Goal: Task Accomplishment & Management: Manage account settings

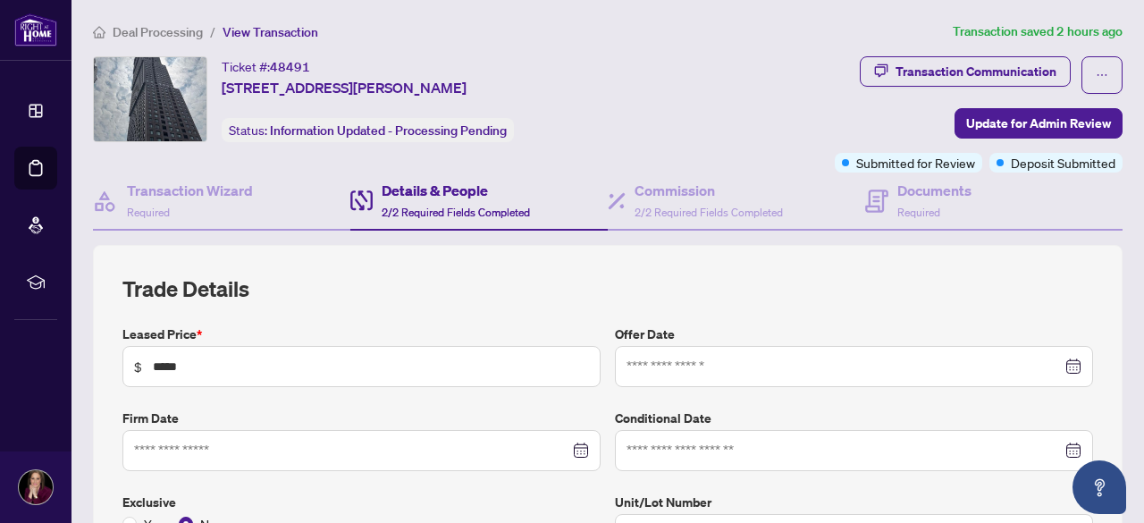
type input "**********"
click at [406, 206] on span "2/2 Required Fields Completed" at bounding box center [456, 212] width 148 height 13
click at [929, 194] on h4 "Documents" at bounding box center [935, 190] width 74 height 21
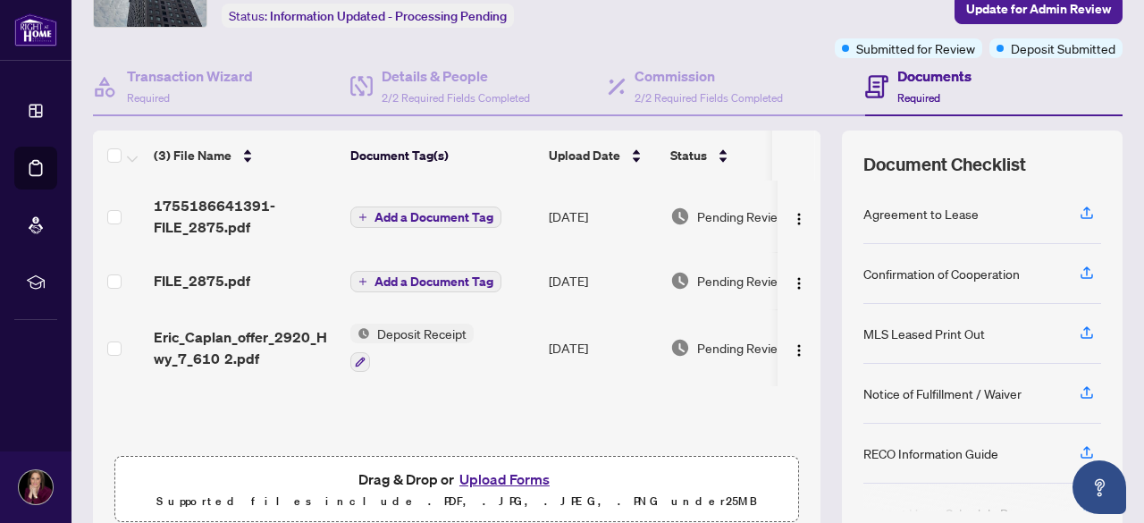
scroll to position [89, 0]
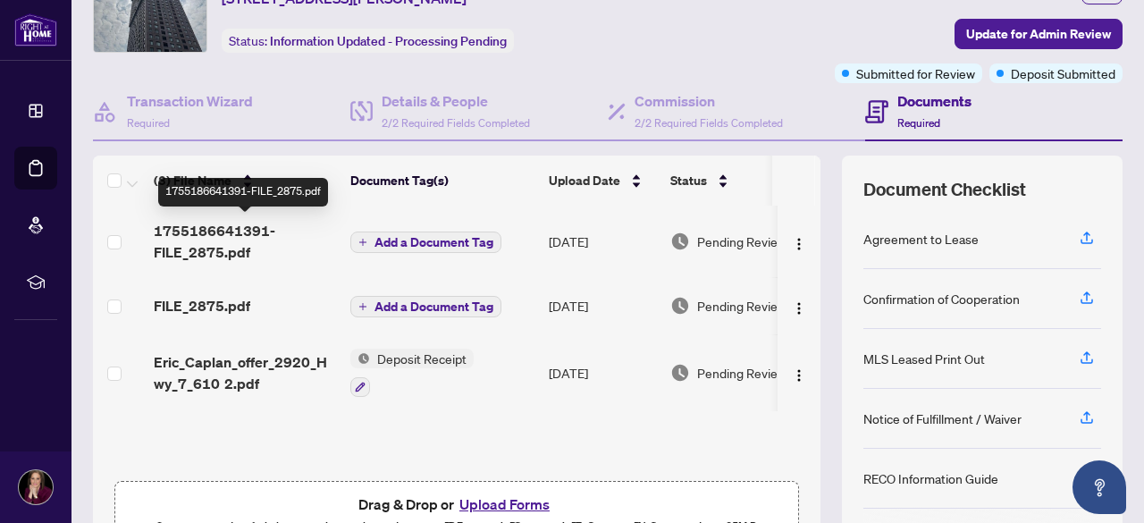
click at [204, 235] on span "1755186641391-FILE_2875.pdf" at bounding box center [245, 241] width 182 height 43
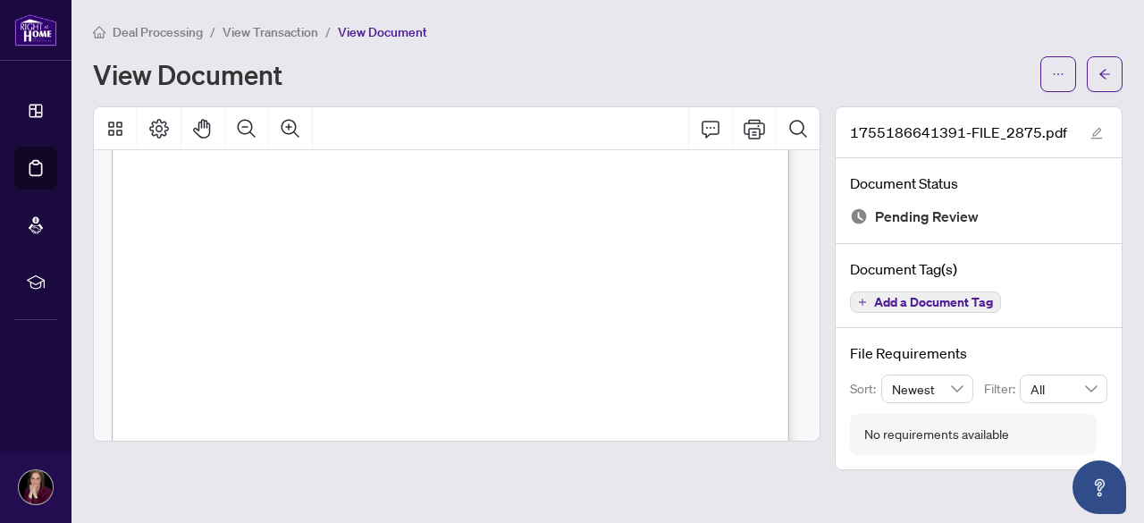
scroll to position [1699, 0]
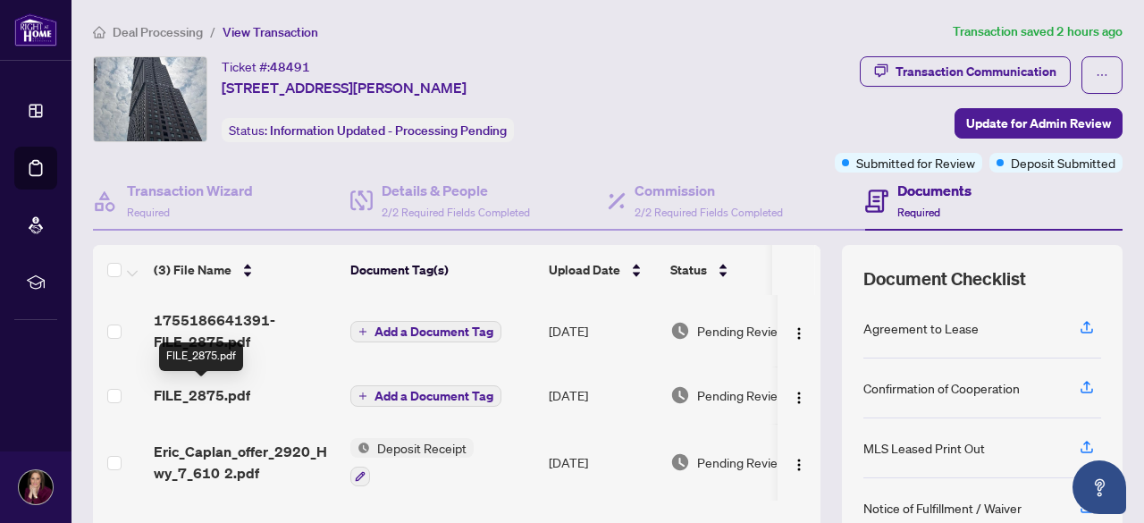
click at [224, 395] on span "FILE_2875.pdf" at bounding box center [202, 394] width 97 height 21
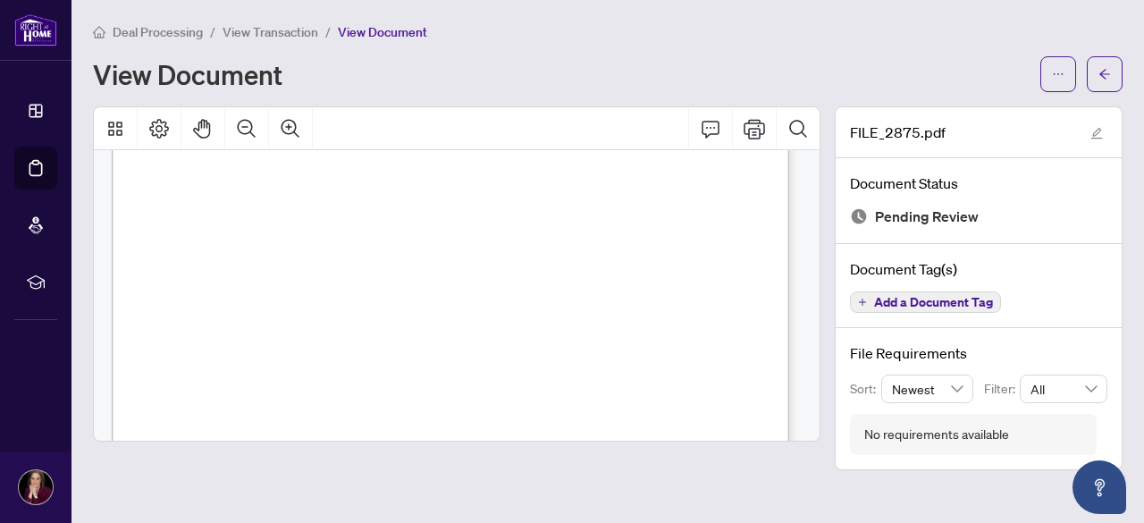
scroll to position [1609, 0]
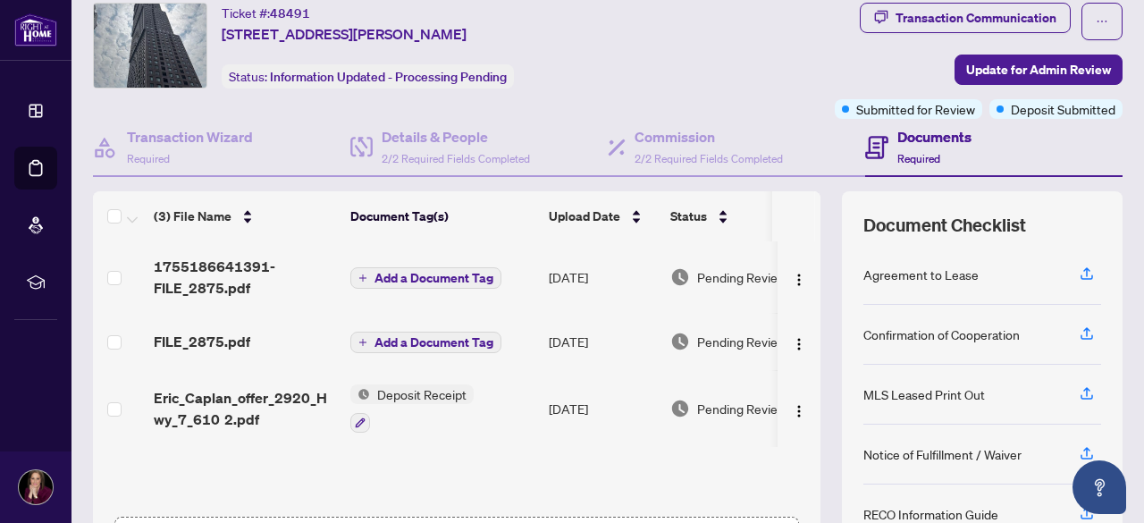
scroll to position [89, 0]
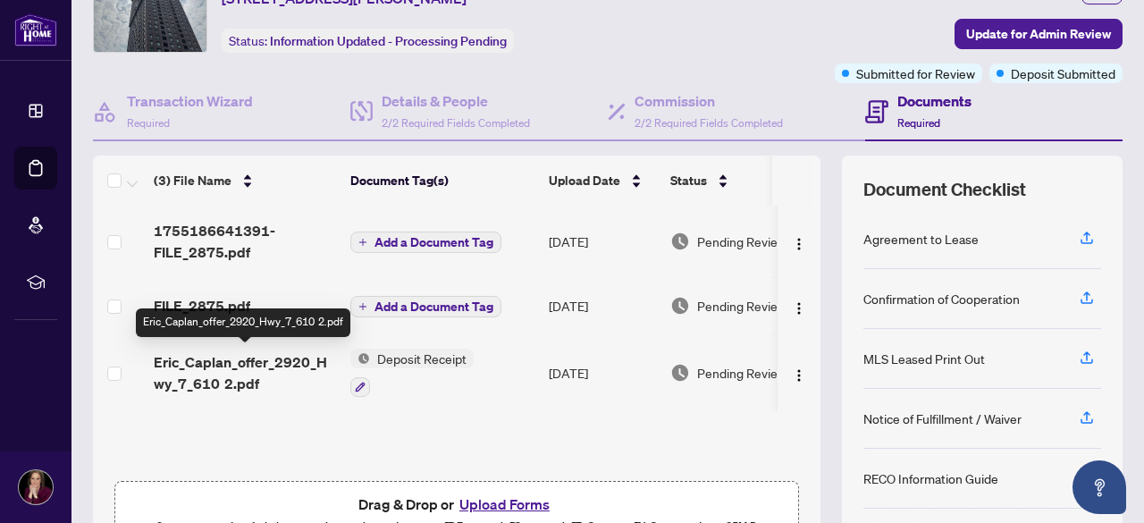
click at [241, 366] on span "Eric_Caplan_offer_2920_Hwy_7_610 2.pdf" at bounding box center [245, 372] width 182 height 43
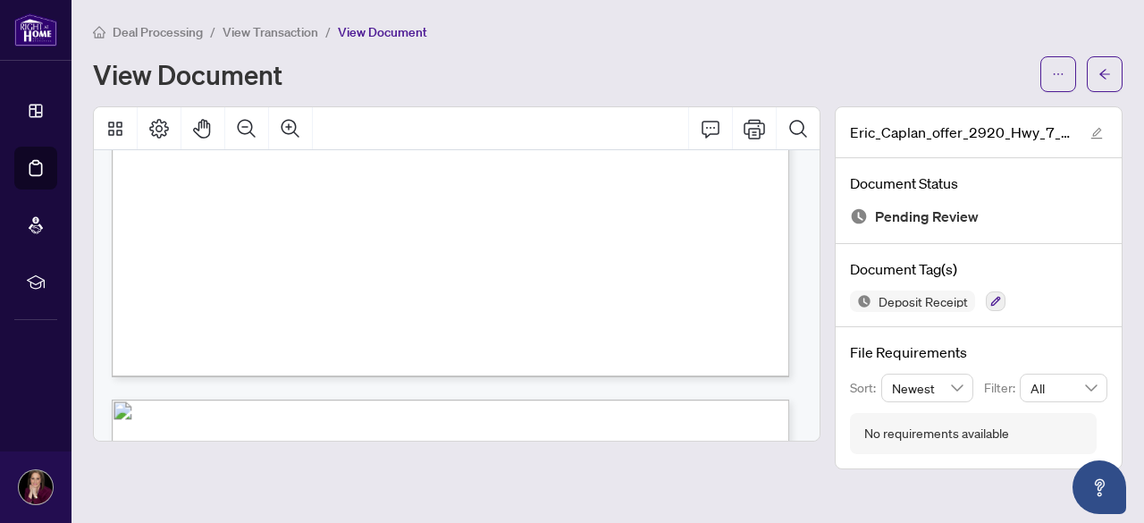
scroll to position [3576, 0]
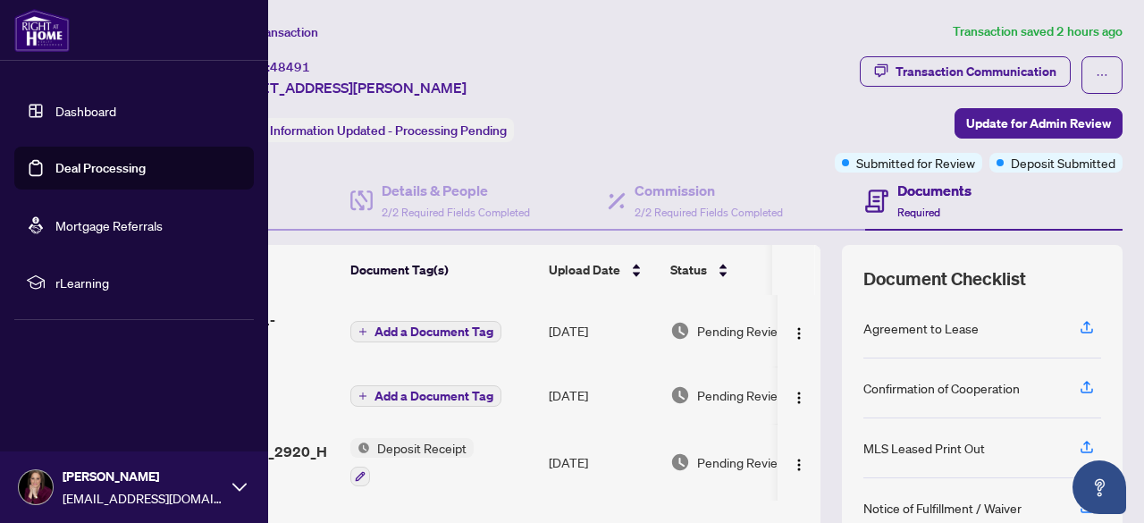
click at [55, 115] on link "Dashboard" at bounding box center [85, 111] width 61 height 16
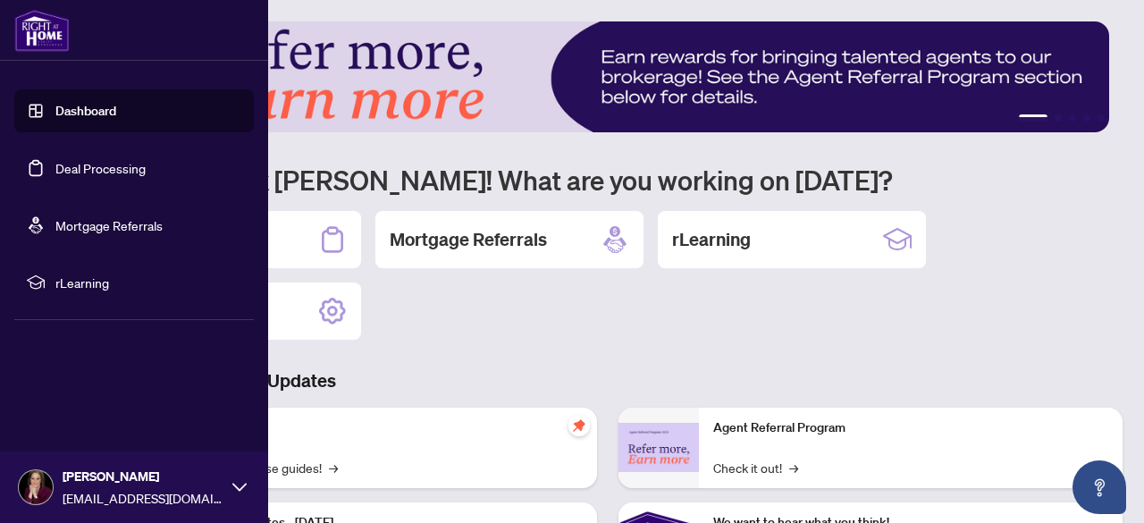
click at [146, 171] on link "Deal Processing" at bounding box center [100, 168] width 90 height 16
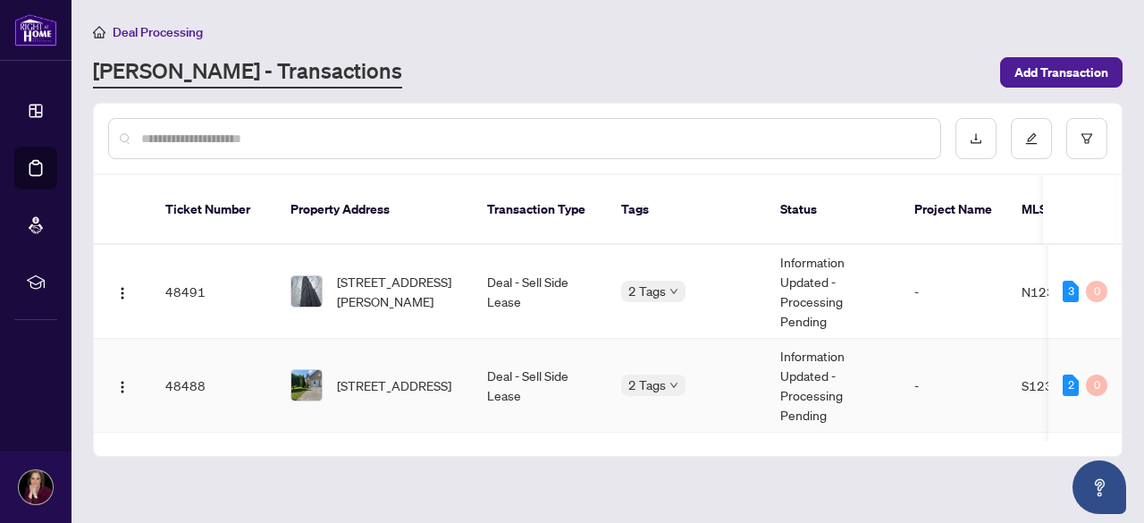
scroll to position [89, 0]
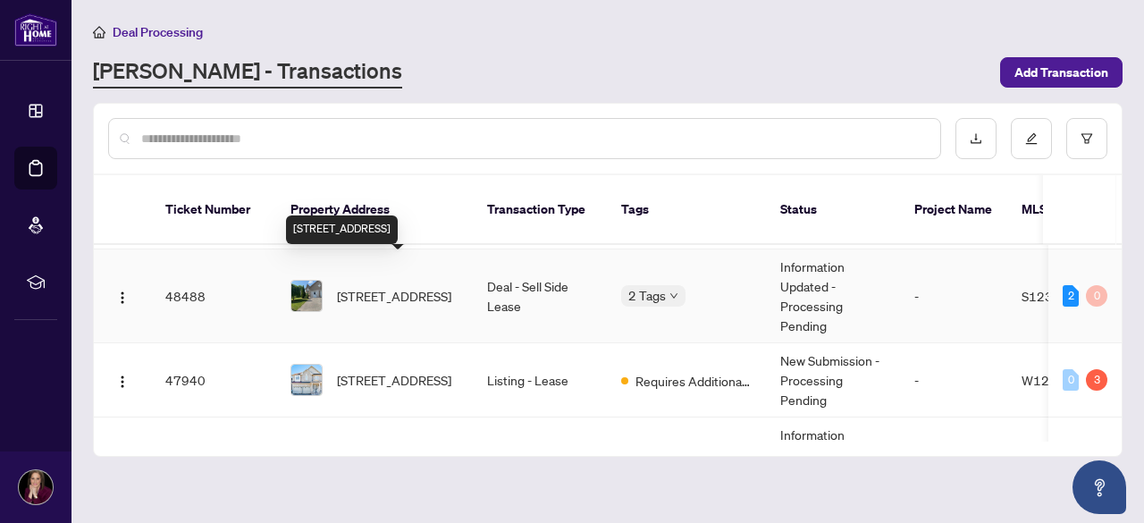
click at [417, 286] on span "[STREET_ADDRESS]" at bounding box center [394, 296] width 114 height 20
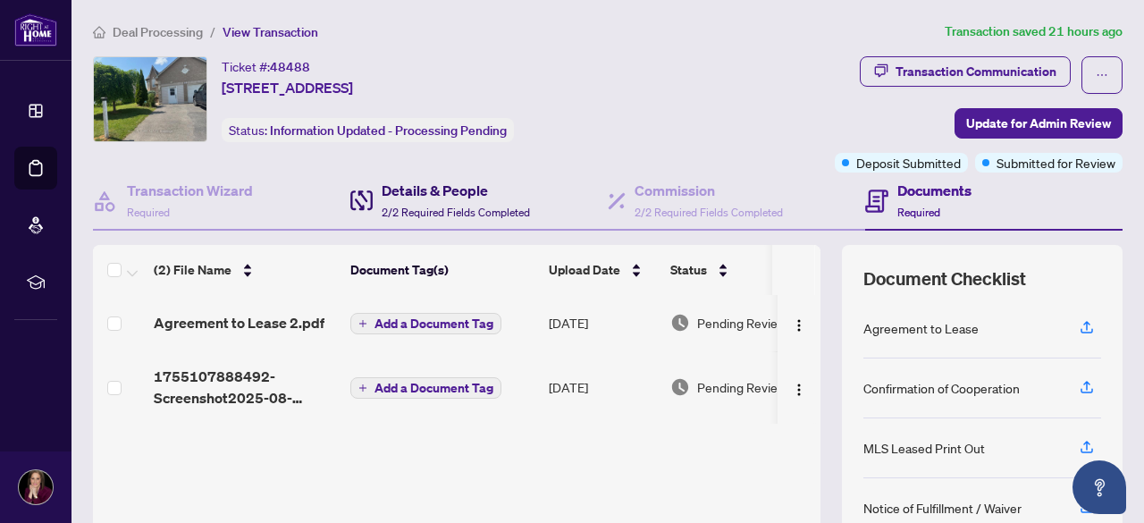
click at [418, 201] on div "Details & People 2/2 Required Fields Completed" at bounding box center [456, 201] width 148 height 42
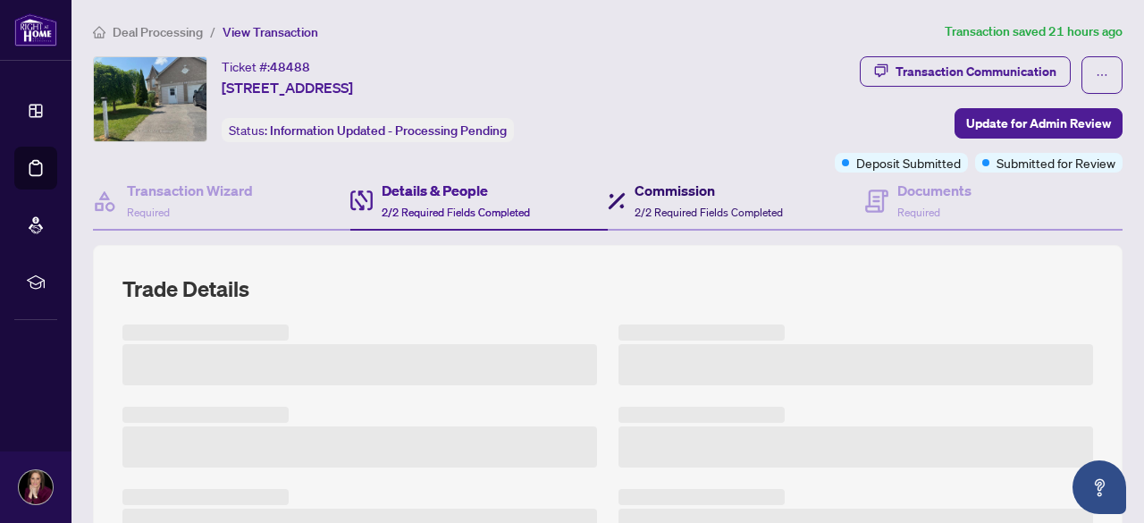
click at [687, 197] on h4 "Commission" at bounding box center [709, 190] width 148 height 21
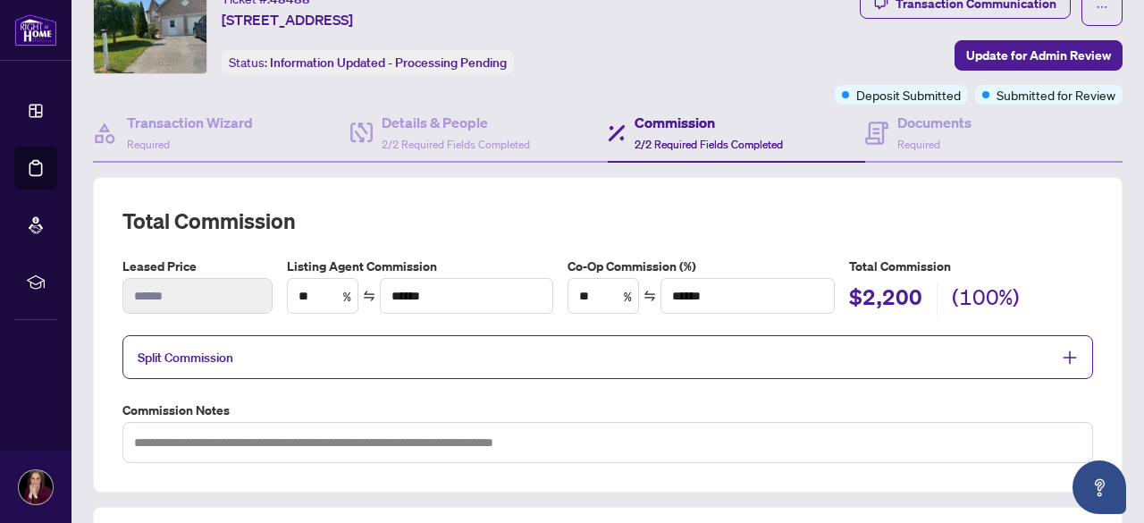
scroll to position [96, 0]
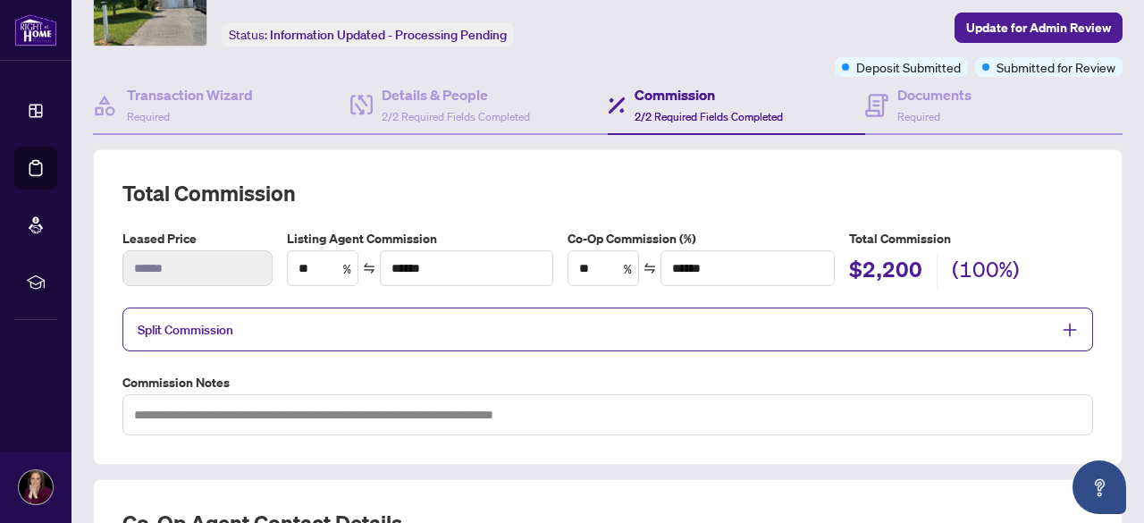
click at [675, 98] on h4 "Commission" at bounding box center [709, 94] width 148 height 21
click at [475, 110] on span "2/2 Required Fields Completed" at bounding box center [456, 116] width 148 height 13
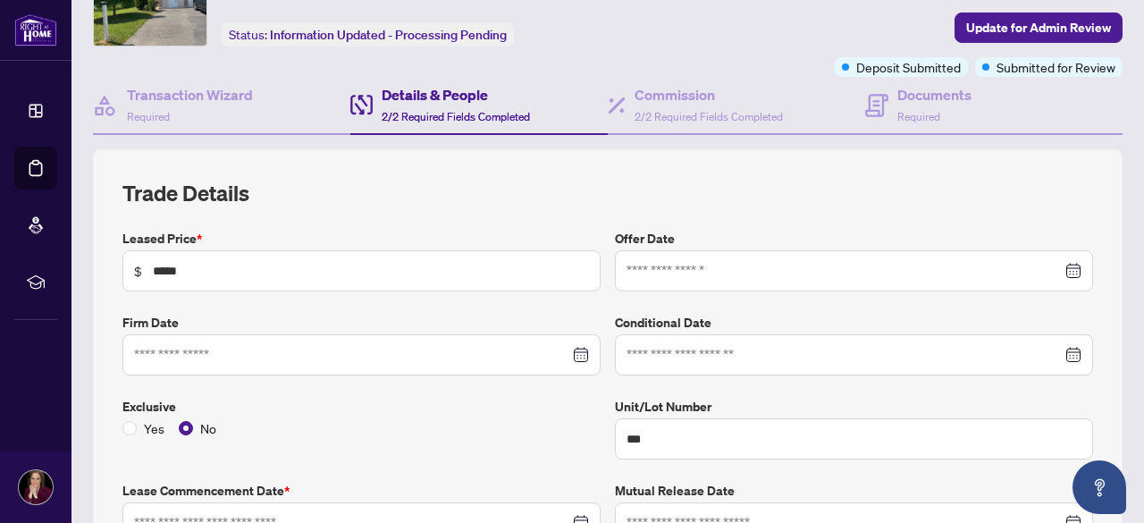
type input "**********"
